Goal: Check status

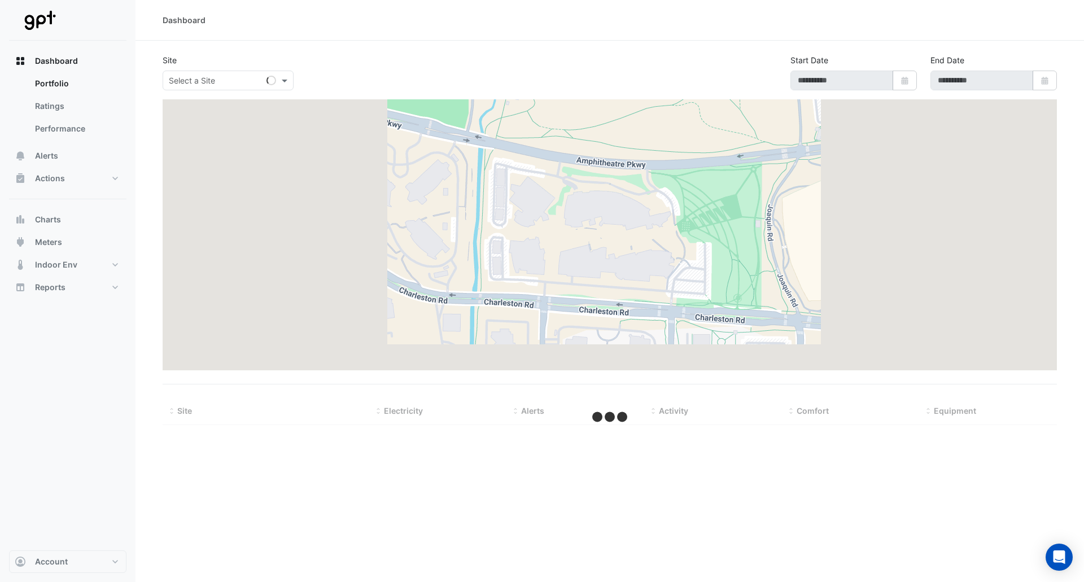
type input "**********"
select select "**"
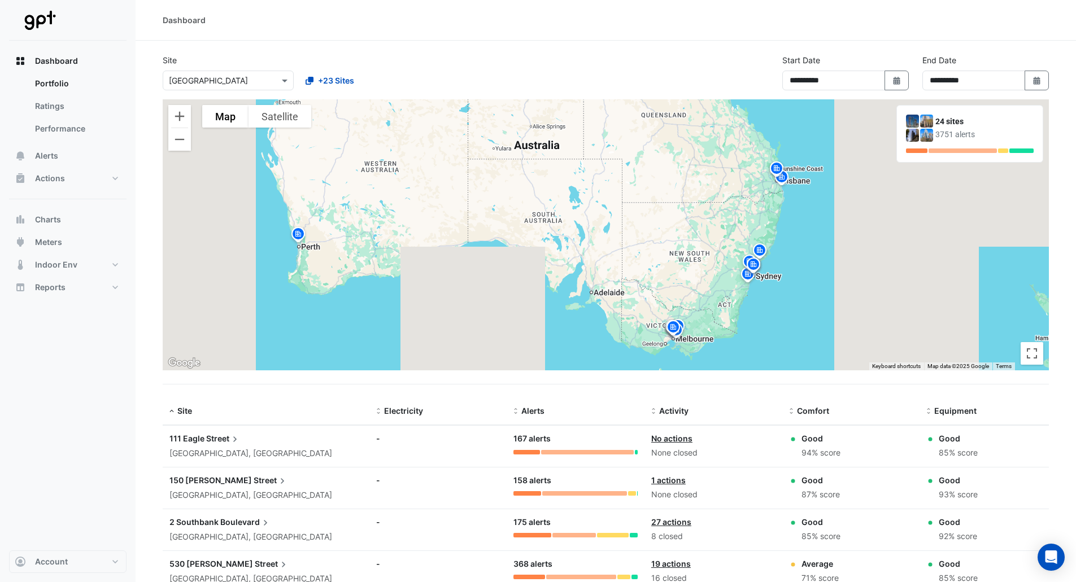
drag, startPoint x: 751, startPoint y: 192, endPoint x: 684, endPoint y: 218, distance: 72.0
click at [684, 218] on div "To activate drag with keyboard, press Alt + Enter. Once in keyboard drag state,…" at bounding box center [606, 234] width 886 height 271
